Goal: Navigation & Orientation: Understand site structure

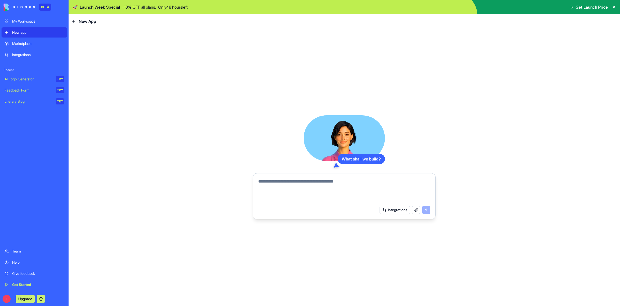
click at [25, 46] on div "Marketplace" at bounding box center [38, 43] width 52 height 5
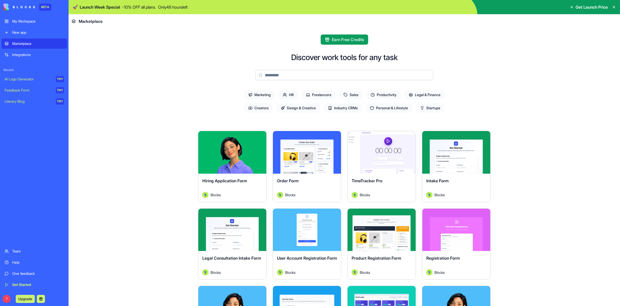
click at [265, 92] on span "Marketing" at bounding box center [259, 94] width 30 height 9
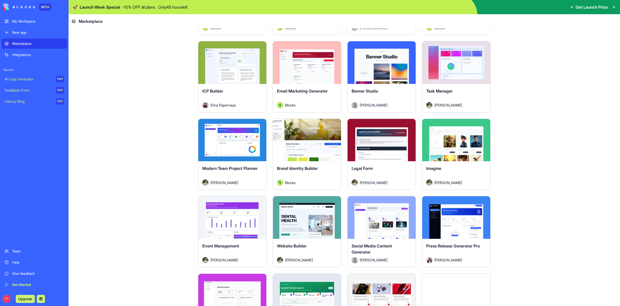
scroll to position [245, 0]
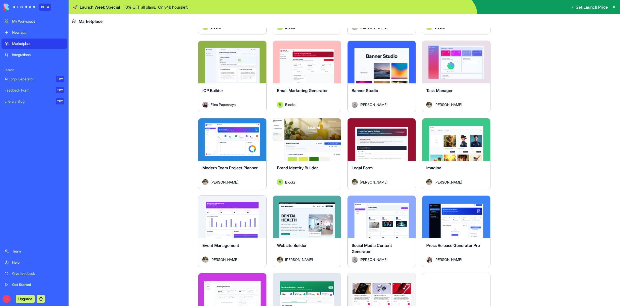
click at [231, 143] on button "Explore" at bounding box center [232, 140] width 38 height 10
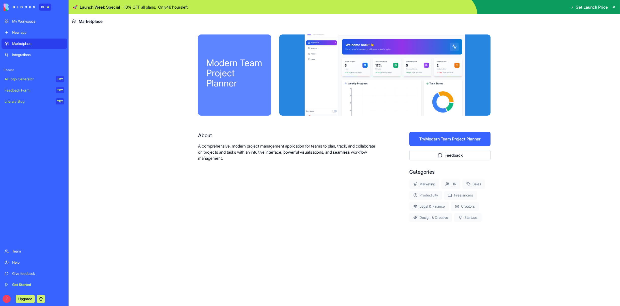
click at [49, 54] on div "Integrations" at bounding box center [38, 54] width 52 height 5
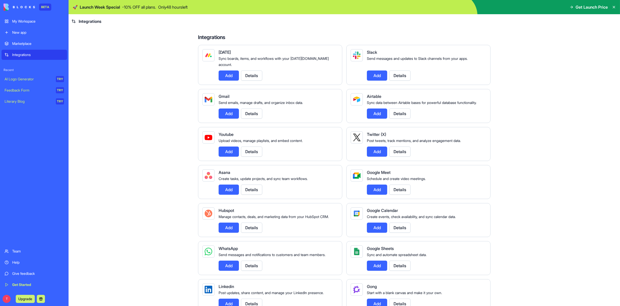
scroll to position [4, 0]
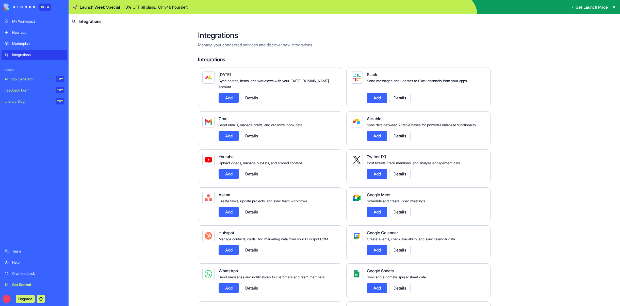
click at [29, 23] on div "My Workspace" at bounding box center [38, 21] width 52 height 5
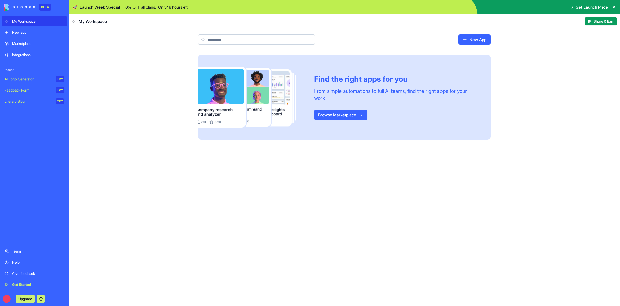
click at [27, 46] on link "Marketplace" at bounding box center [34, 44] width 65 height 10
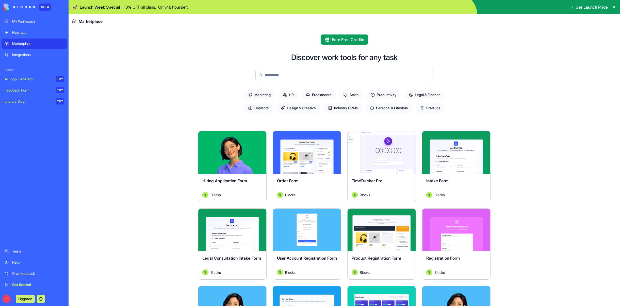
scroll to position [36, 0]
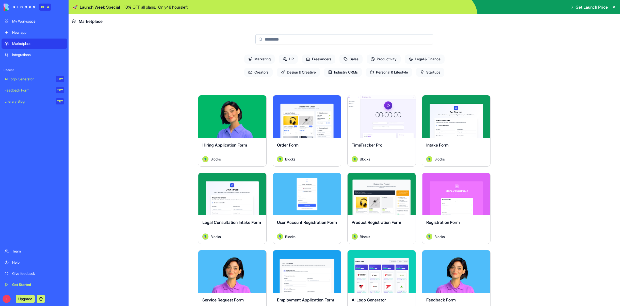
click at [429, 73] on span "Startups" at bounding box center [430, 72] width 28 height 9
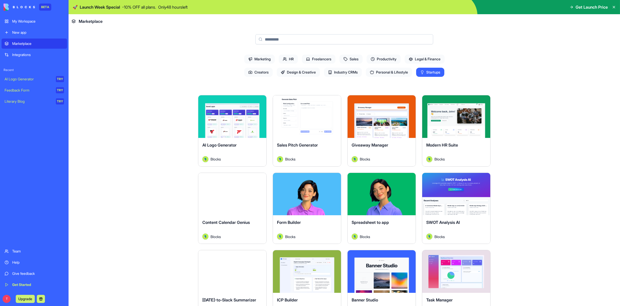
scroll to position [40, 0]
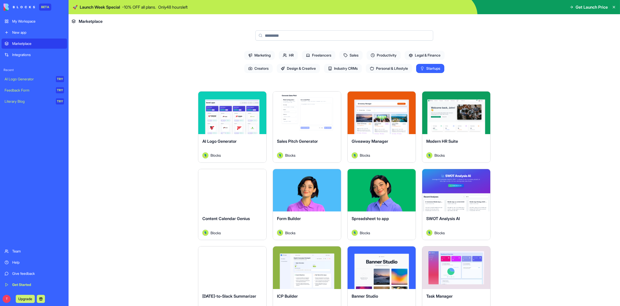
click at [388, 67] on span "Personal & Lifestyle" at bounding box center [389, 68] width 46 height 9
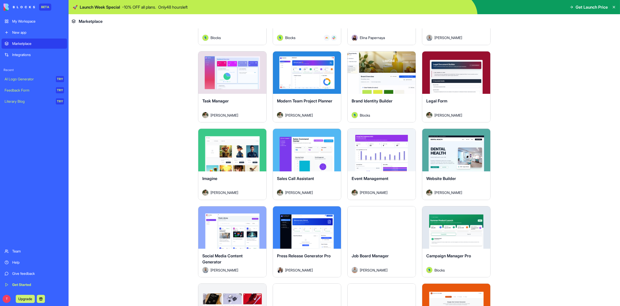
scroll to position [314, 0]
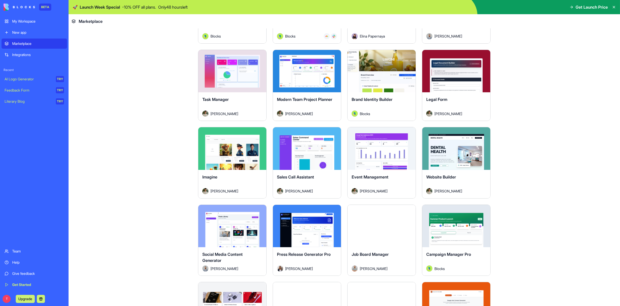
click at [370, 151] on button "Explore" at bounding box center [381, 149] width 38 height 10
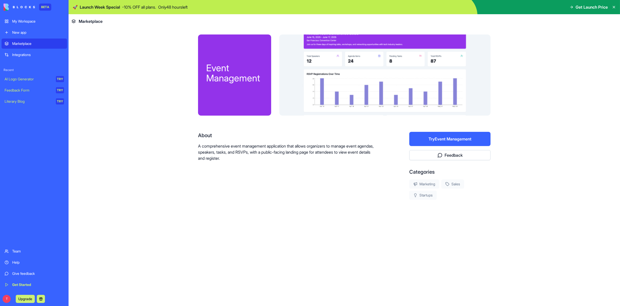
click at [24, 250] on div "Team" at bounding box center [38, 251] width 52 height 5
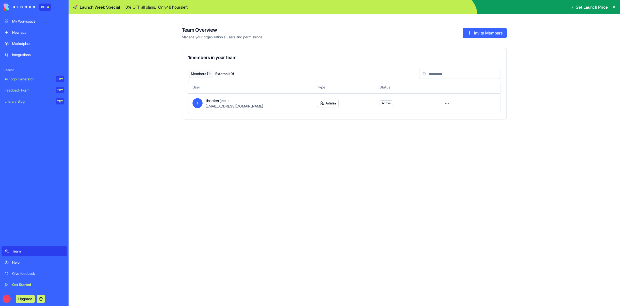
click at [448, 103] on html "BETA My Workspace New app Marketplace Integrations Recent AI Logo Generator TRY…" at bounding box center [310, 153] width 620 height 306
click at [365, 185] on html "BETA My Workspace New app Marketplace Integrations Recent AI Logo Generator TRY…" at bounding box center [310, 153] width 620 height 306
